Goal: Use online tool/utility: Utilize a website feature to perform a specific function

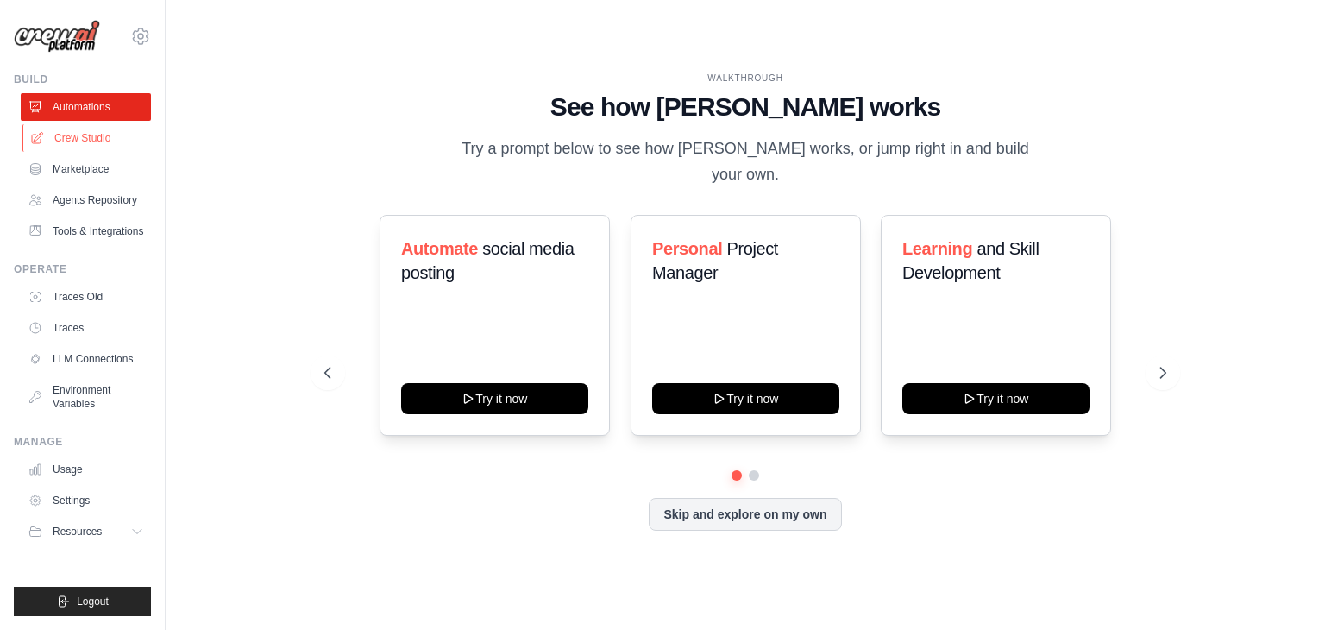
click at [98, 139] on link "Crew Studio" at bounding box center [87, 138] width 130 height 28
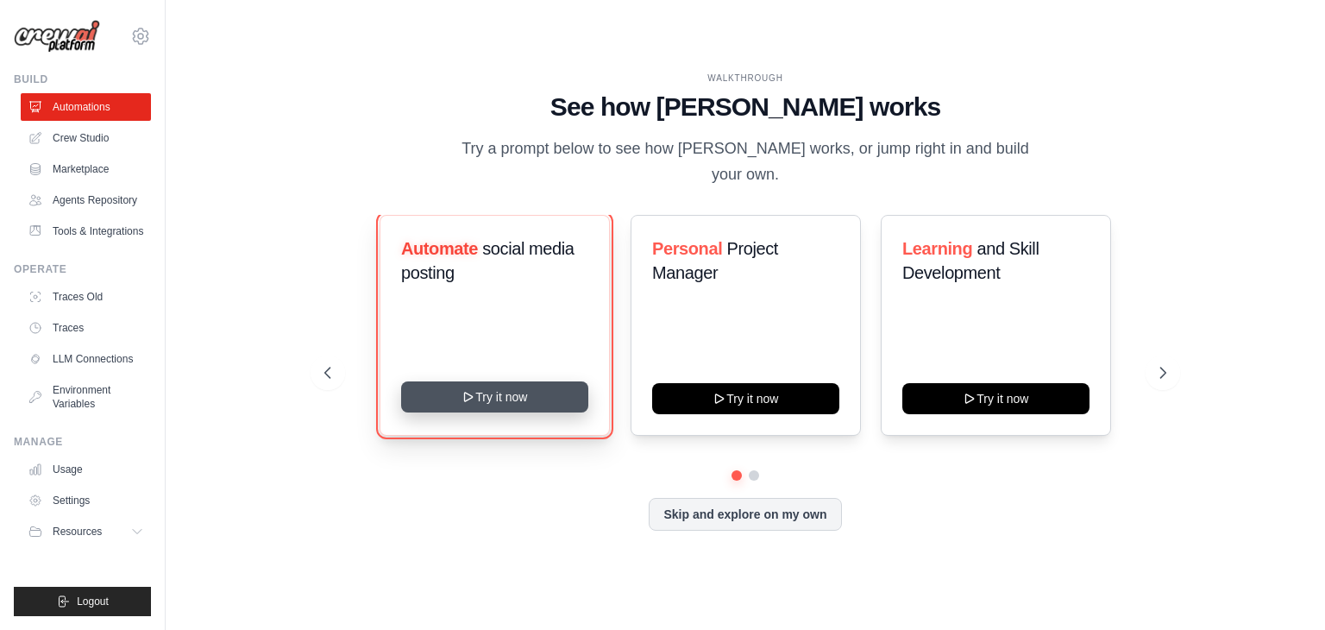
click at [482, 382] on button "Try it now" at bounding box center [494, 396] width 187 height 31
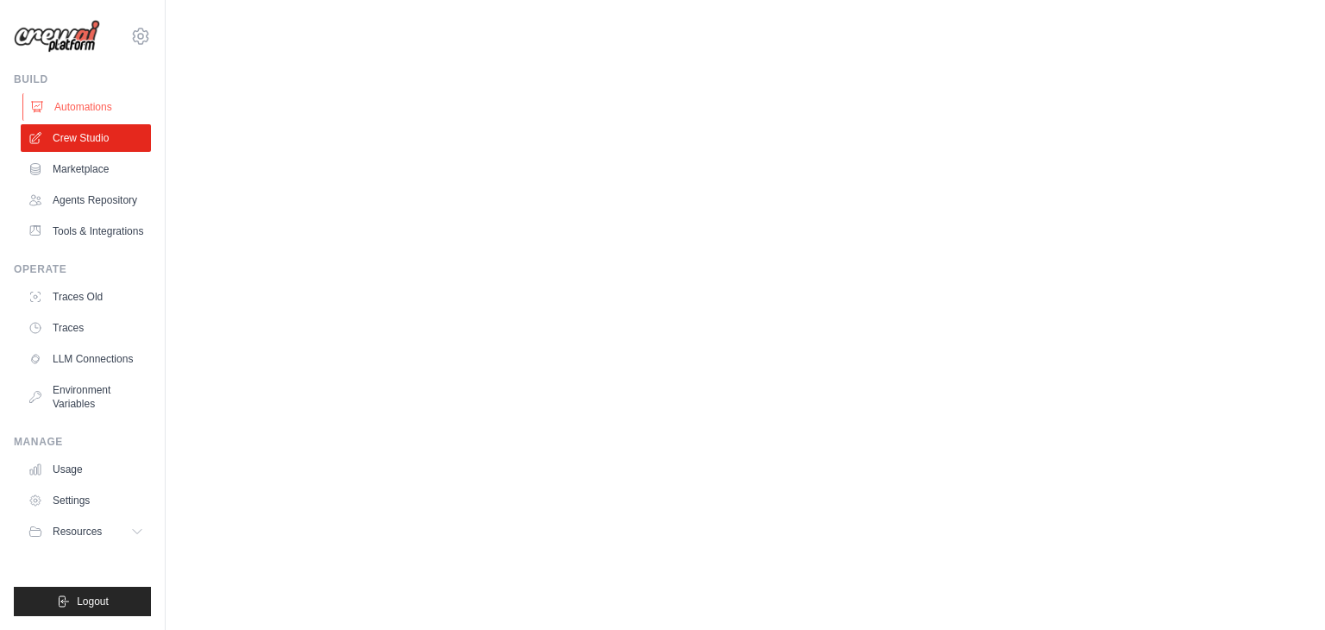
click at [91, 103] on link "Automations" at bounding box center [87, 107] width 130 height 28
